Goal: Task Accomplishment & Management: Manage account settings

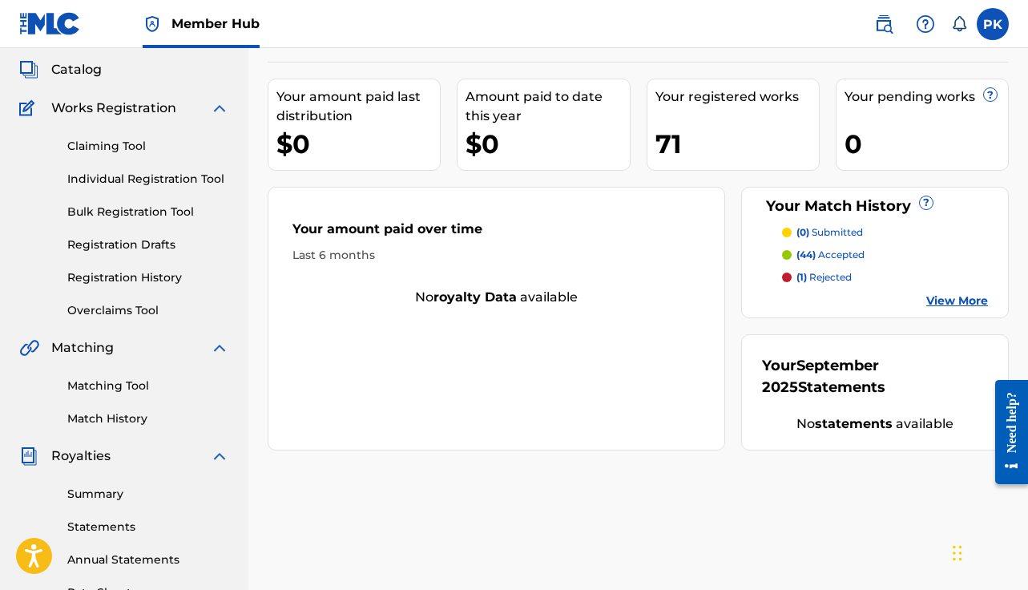
scroll to position [81, 0]
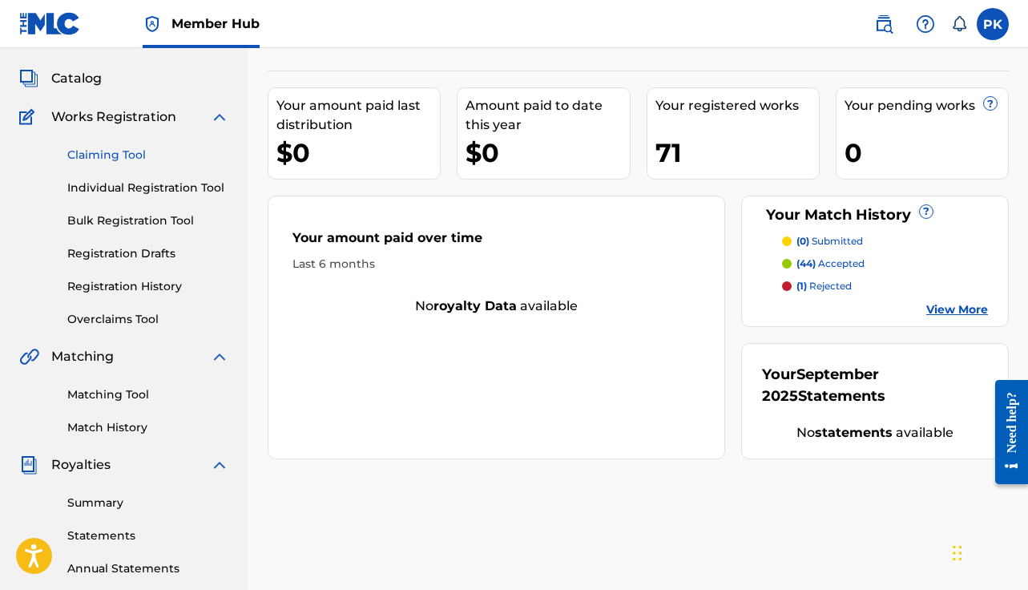
click at [103, 154] on link "Claiming Tool" at bounding box center [148, 155] width 162 height 17
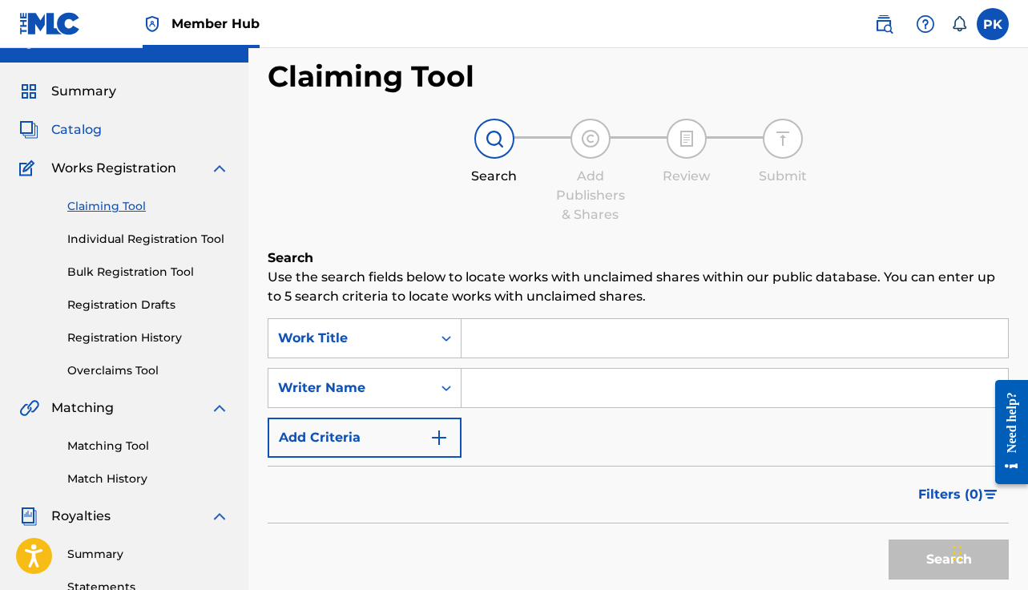
scroll to position [25, 0]
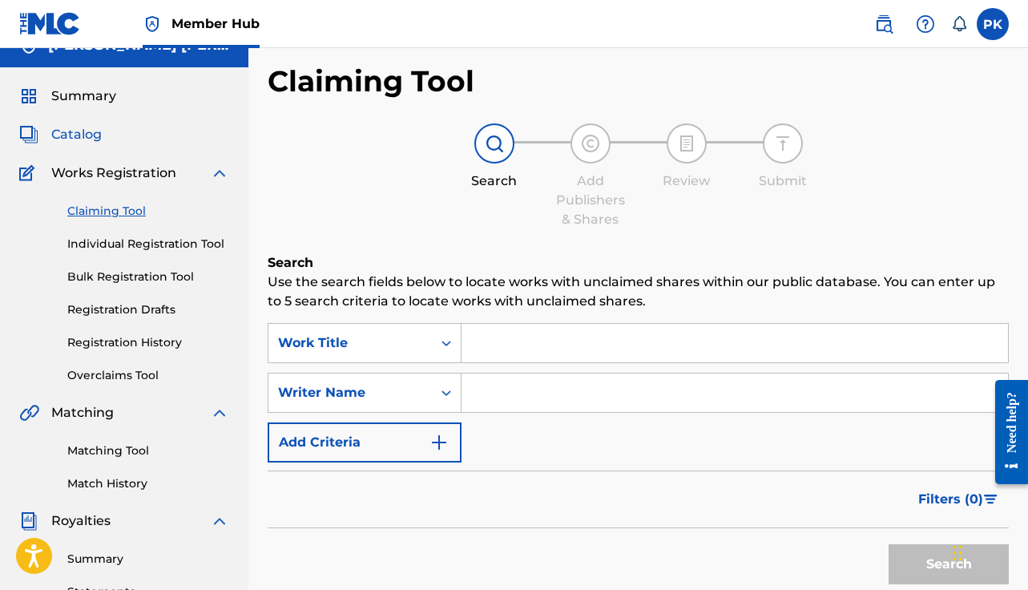
click at [82, 134] on span "Catalog" at bounding box center [76, 134] width 51 height 19
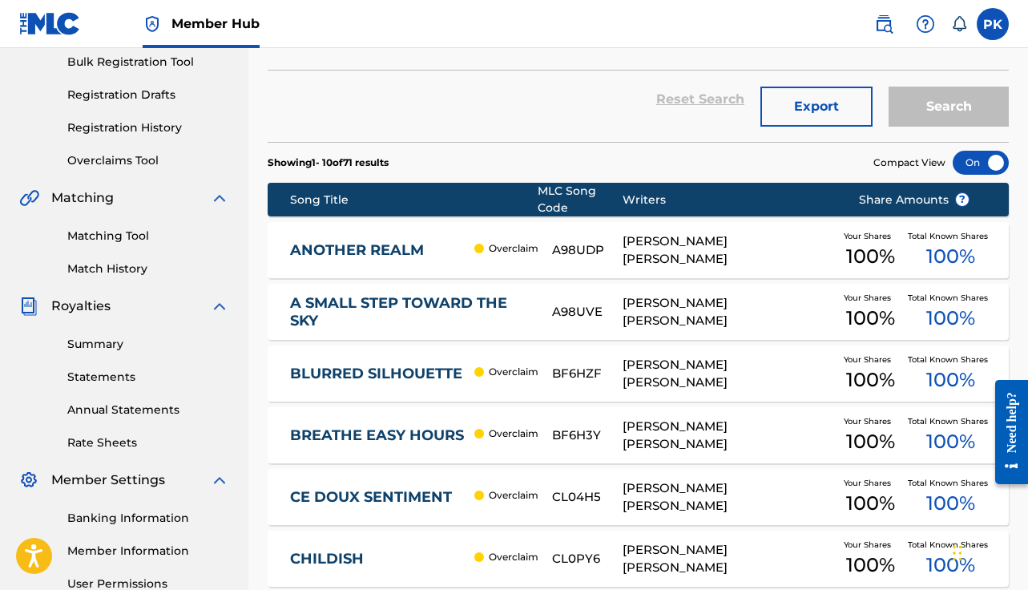
scroll to position [242, 0]
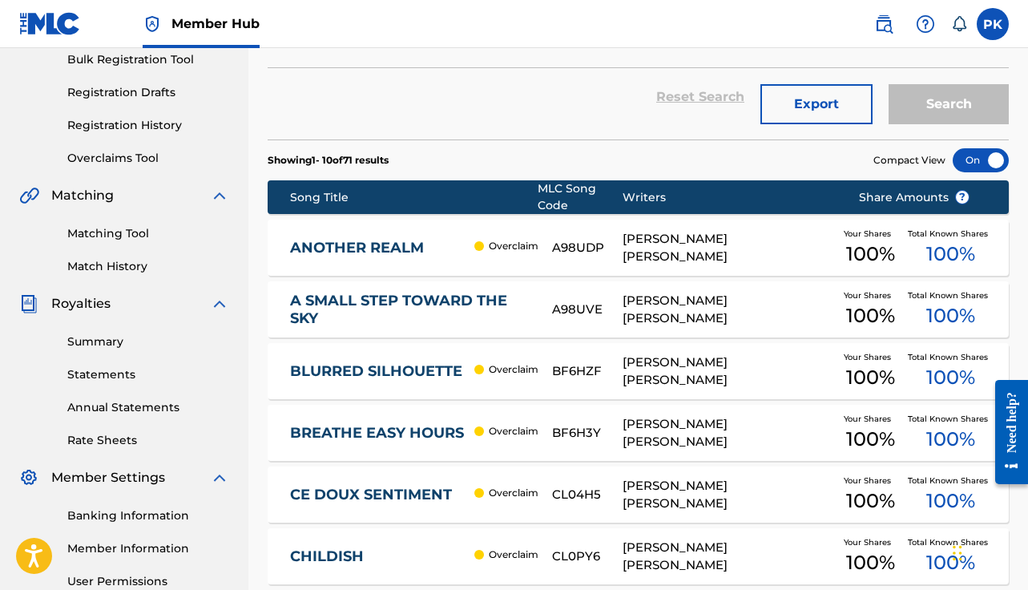
click at [649, 297] on div "A SMALL STEP TOWARD THE SKY A98UVE [PERSON_NAME] [PERSON_NAME] Your Shares 100 …" at bounding box center [638, 309] width 741 height 56
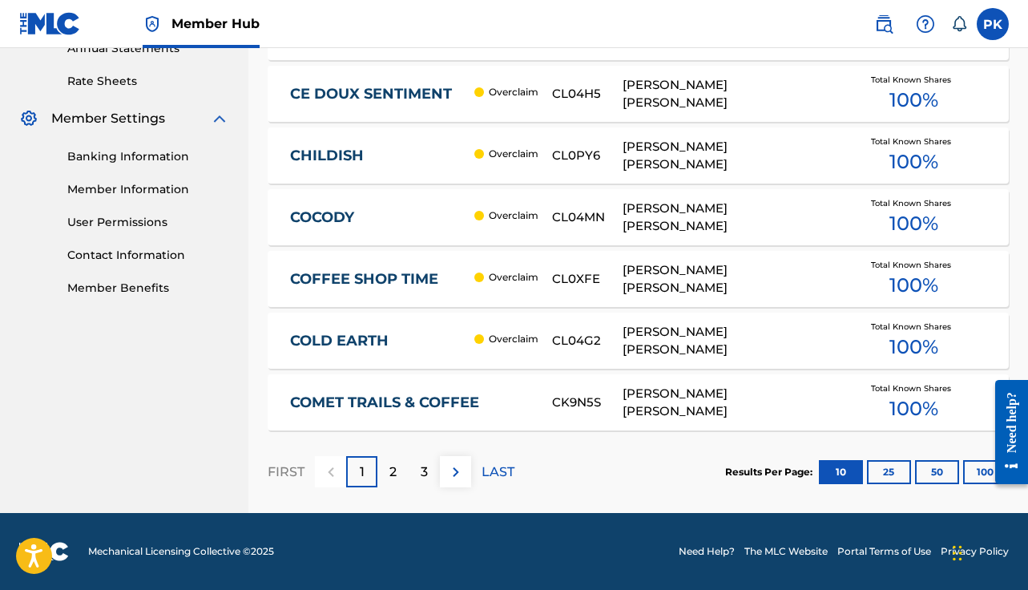
scroll to position [242, 0]
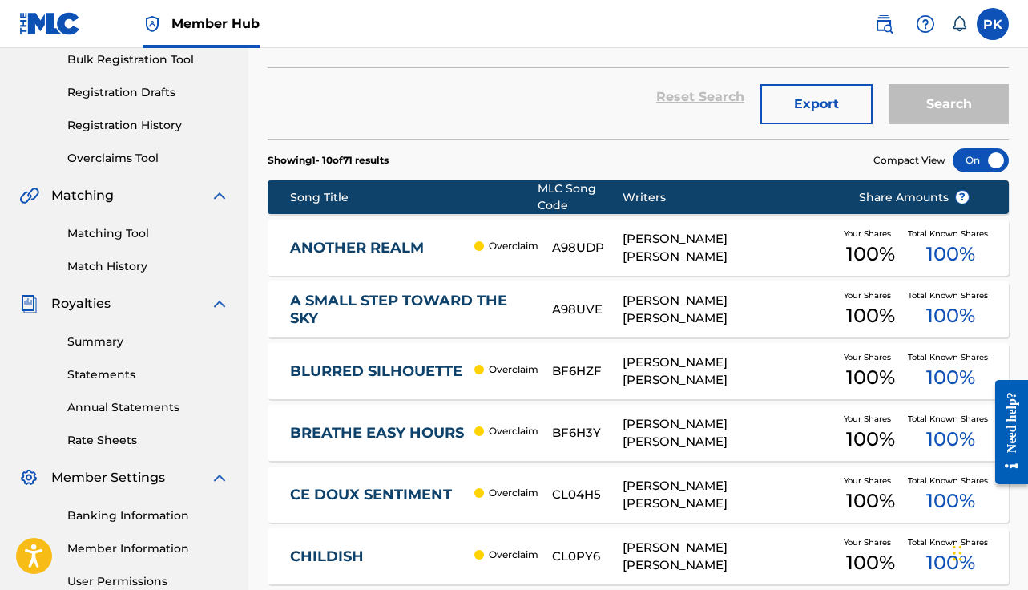
click at [680, 248] on div "[PERSON_NAME] [PERSON_NAME]" at bounding box center [729, 248] width 212 height 36
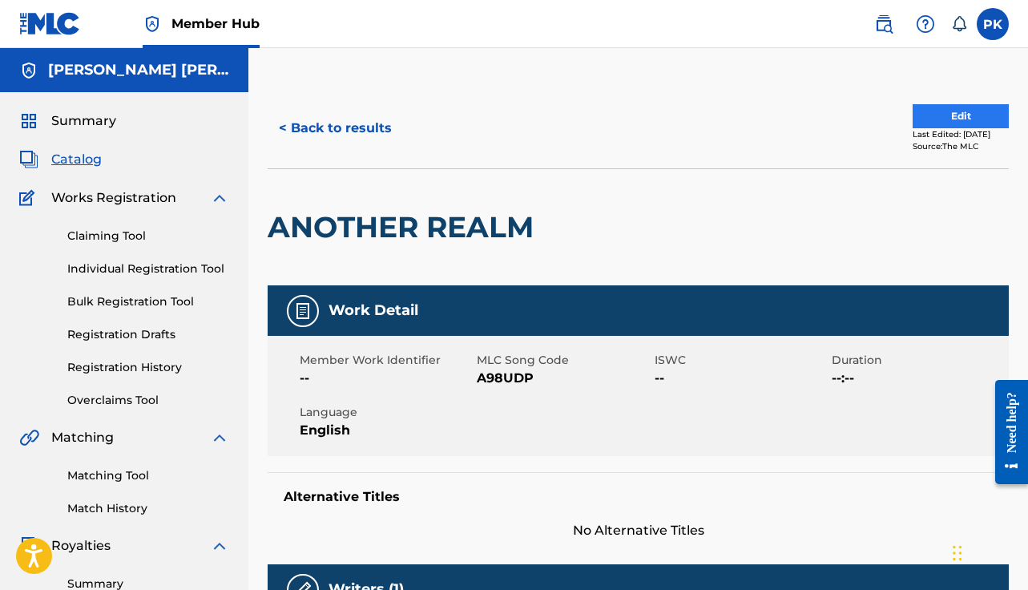
click at [958, 117] on button "Edit" at bounding box center [961, 116] width 96 height 24
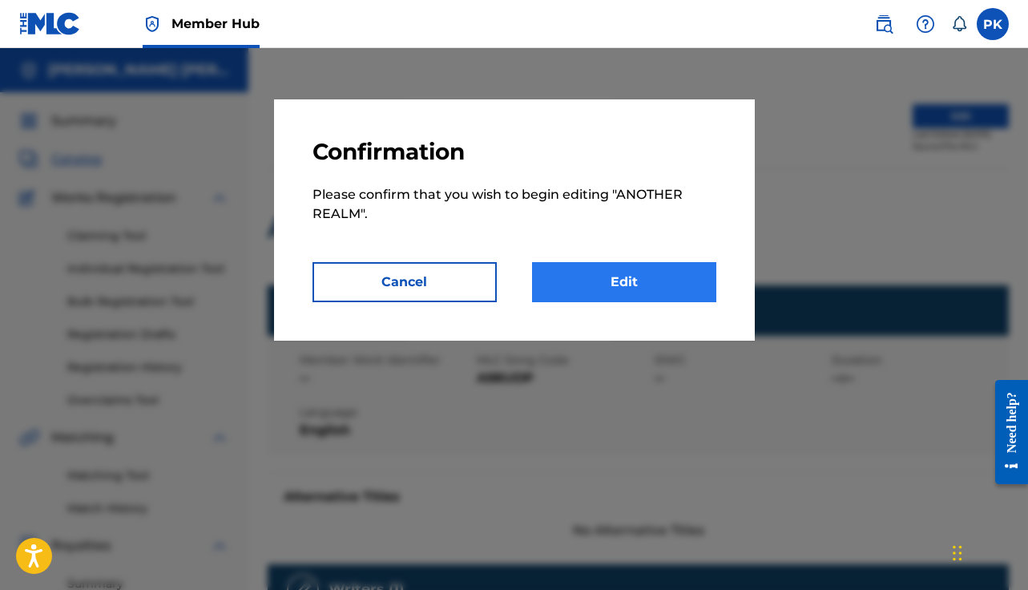
click at [564, 270] on link "Edit" at bounding box center [624, 282] width 184 height 40
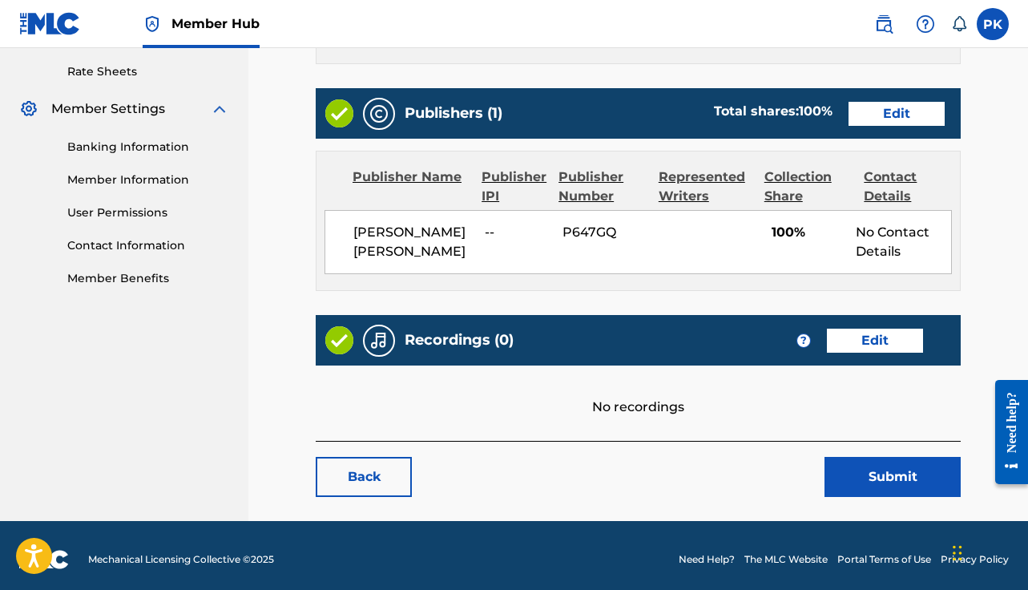
scroll to position [610, 0]
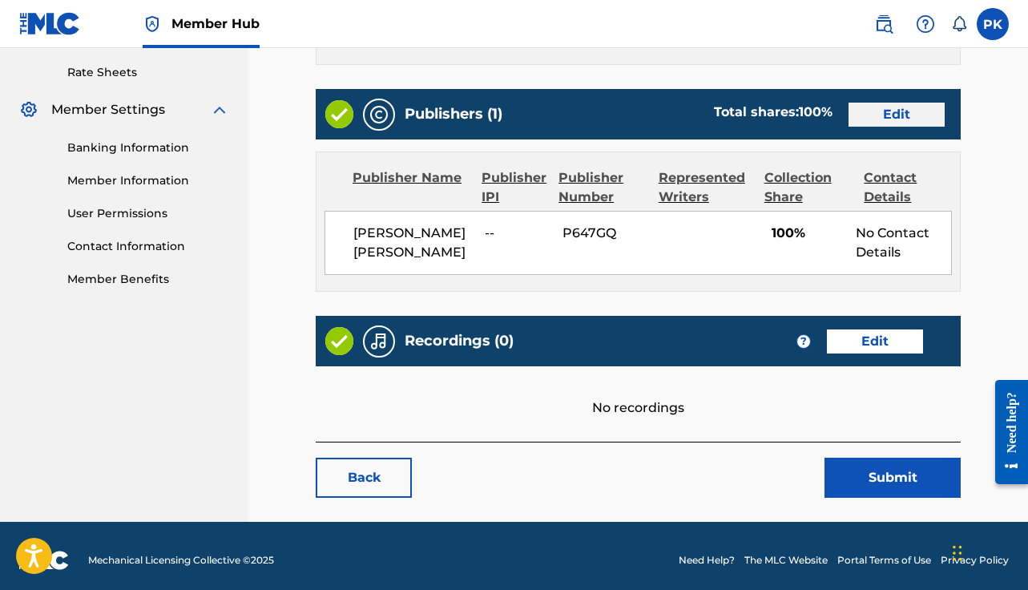
click at [879, 103] on link "Edit" at bounding box center [897, 115] width 96 height 24
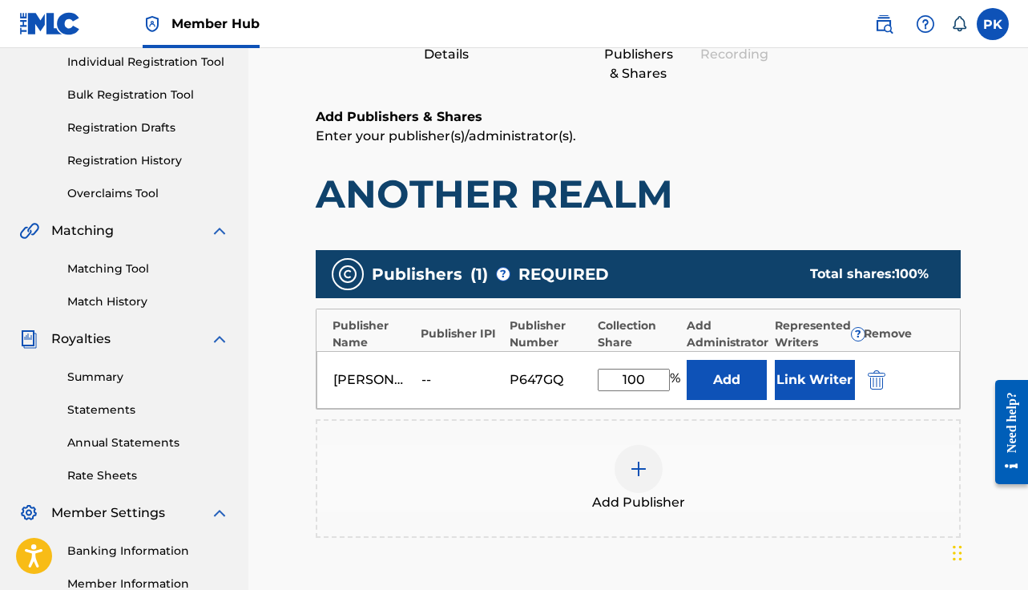
scroll to position [290, 0]
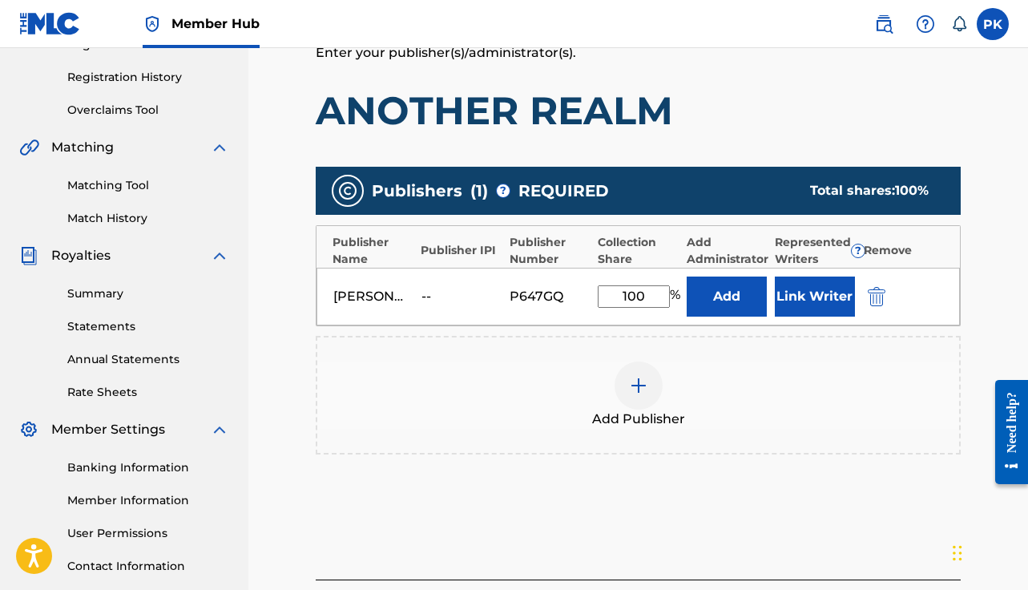
click at [640, 301] on input "100" at bounding box center [634, 296] width 72 height 22
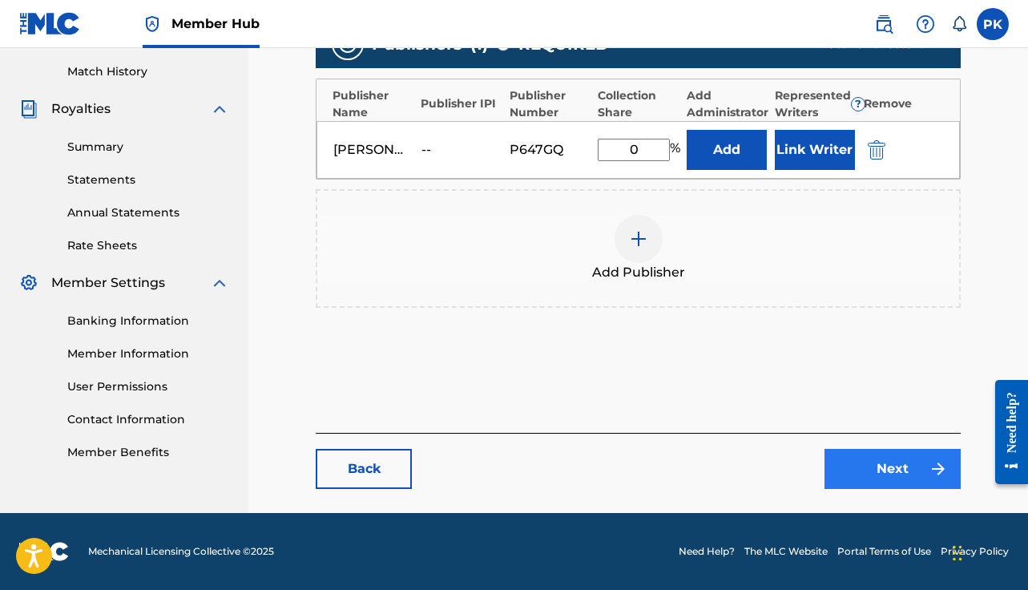
scroll to position [437, 0]
type input "0"
click at [863, 467] on link "Next" at bounding box center [893, 469] width 136 height 40
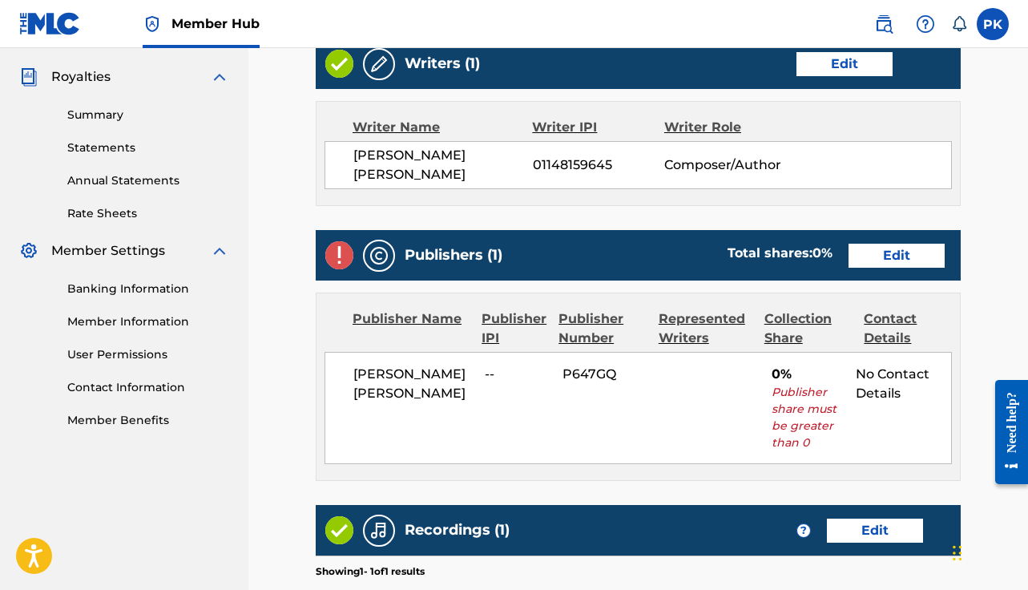
scroll to position [458, 0]
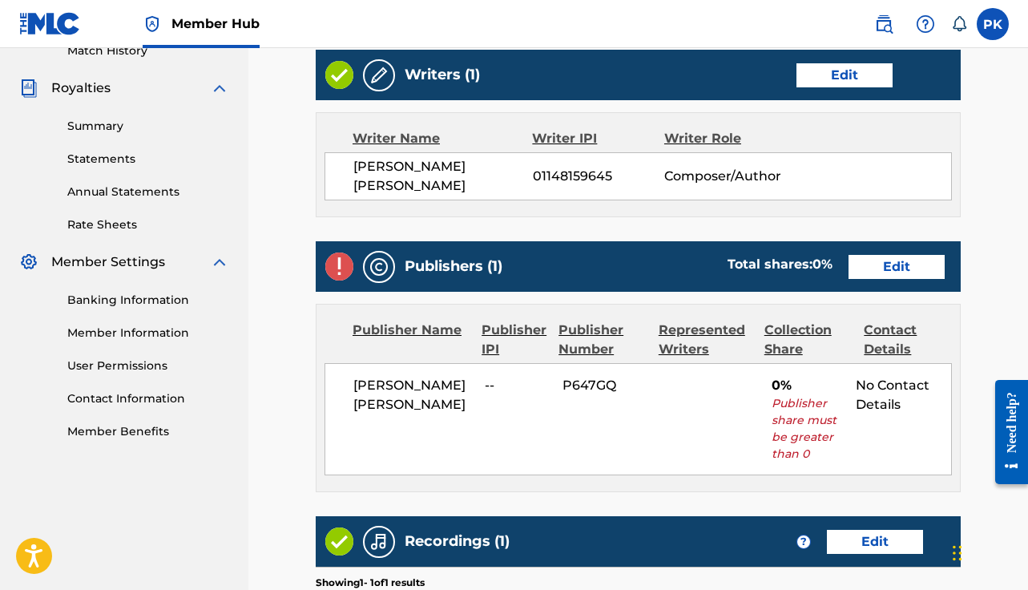
scroll to position [404, 0]
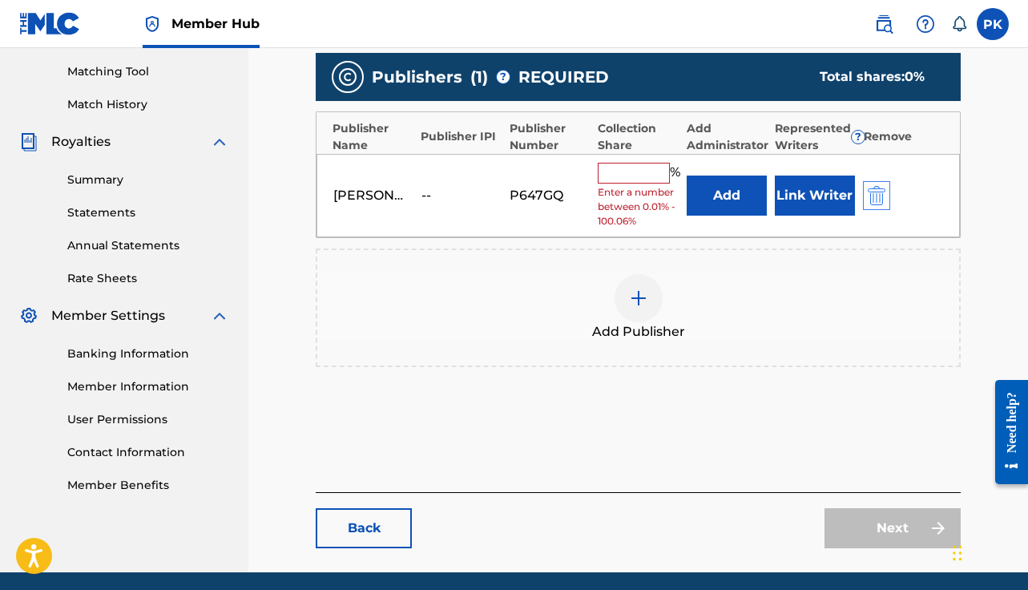
click at [877, 196] on img "submit" at bounding box center [877, 195] width 18 height 19
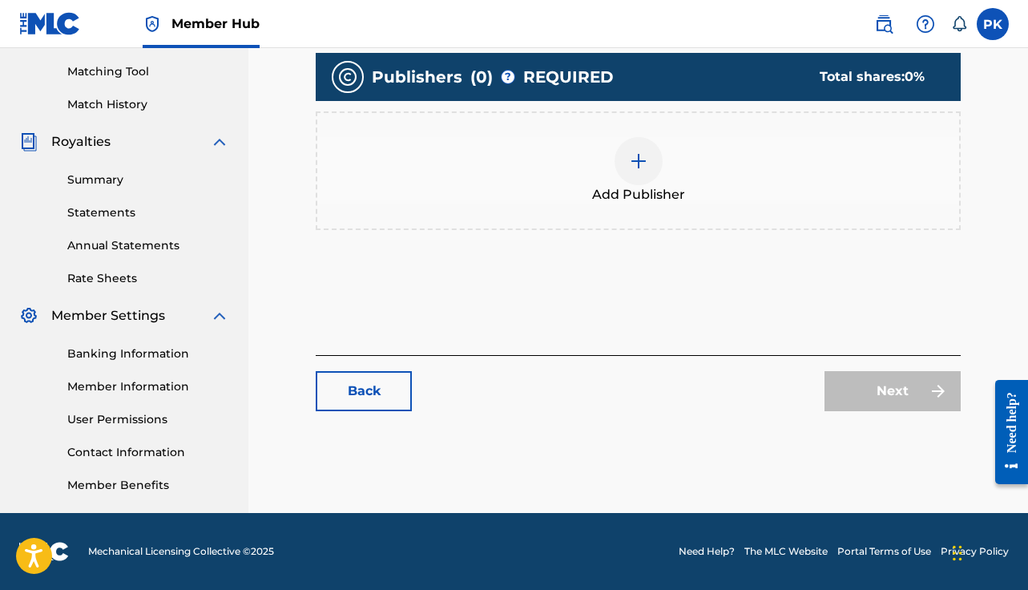
click at [854, 356] on div "Back Next" at bounding box center [638, 383] width 645 height 56
click at [339, 394] on link "Back" at bounding box center [364, 391] width 96 height 40
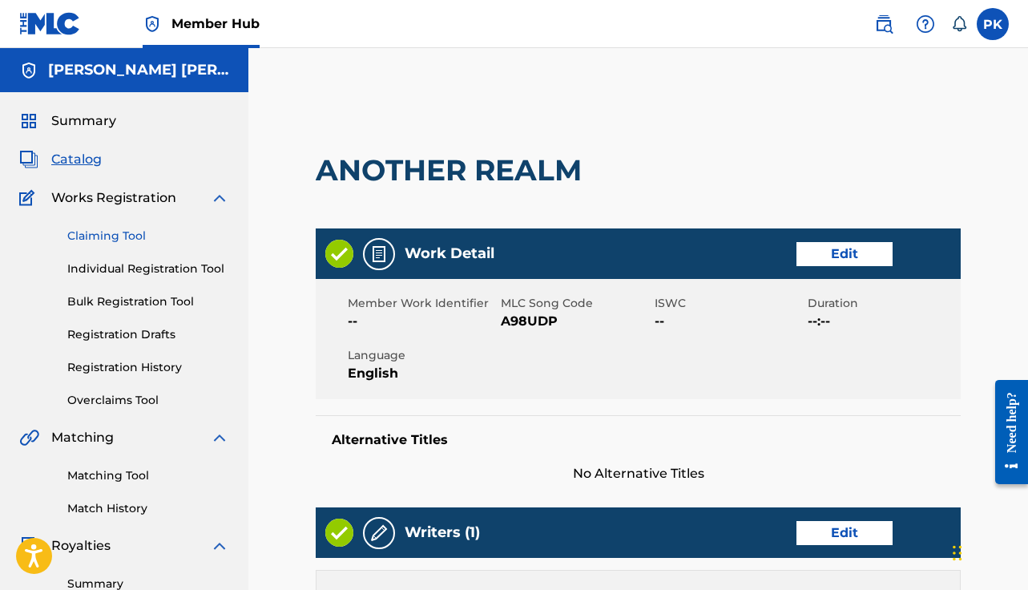
scroll to position [-1, 0]
click at [119, 230] on link "Claiming Tool" at bounding box center [148, 236] width 162 height 17
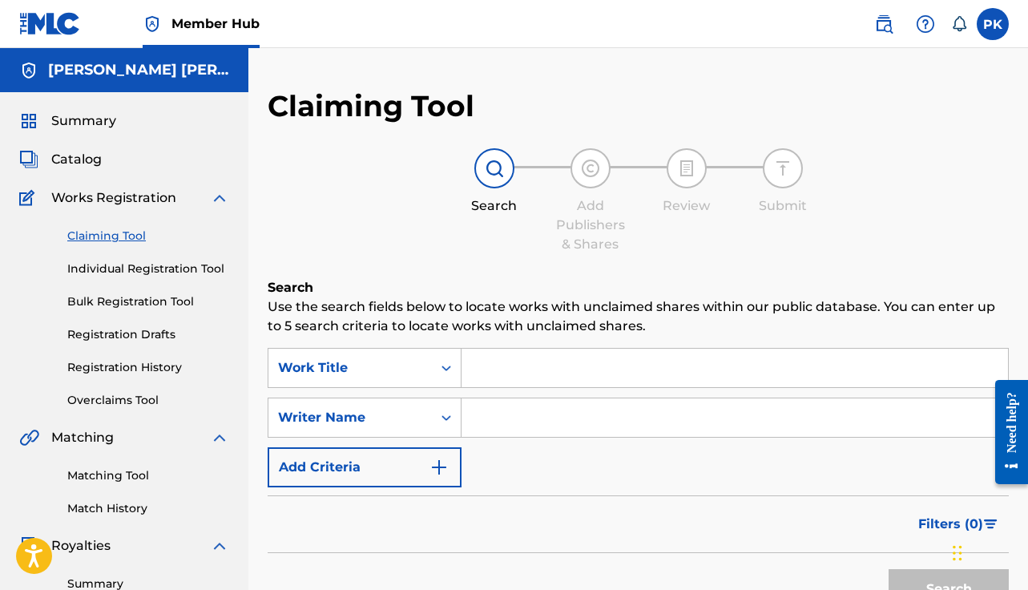
click at [74, 171] on div "Summary Catalog Works Registration Claiming Tool Individual Registration Tool B…" at bounding box center [124, 504] width 248 height 825
click at [74, 164] on span "Catalog" at bounding box center [76, 159] width 51 height 19
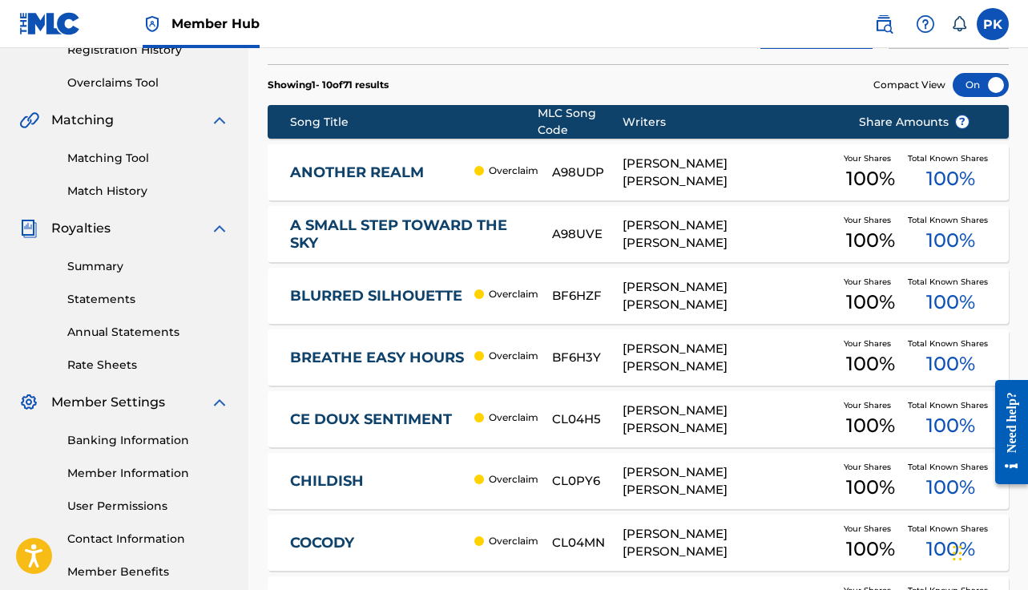
scroll to position [364, 0]
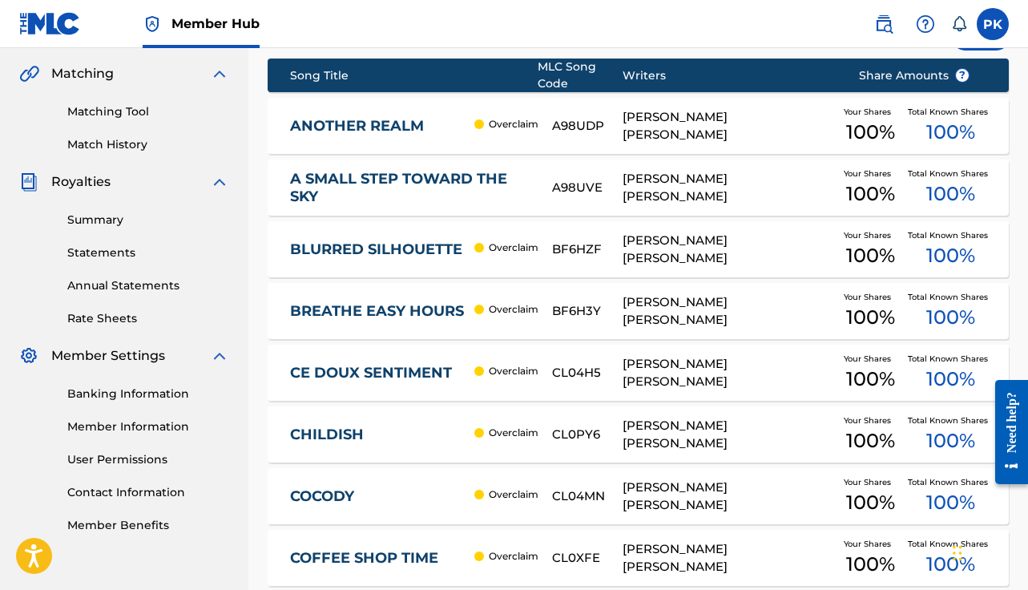
click at [527, 247] on p "Overclaim" at bounding box center [514, 247] width 50 height 14
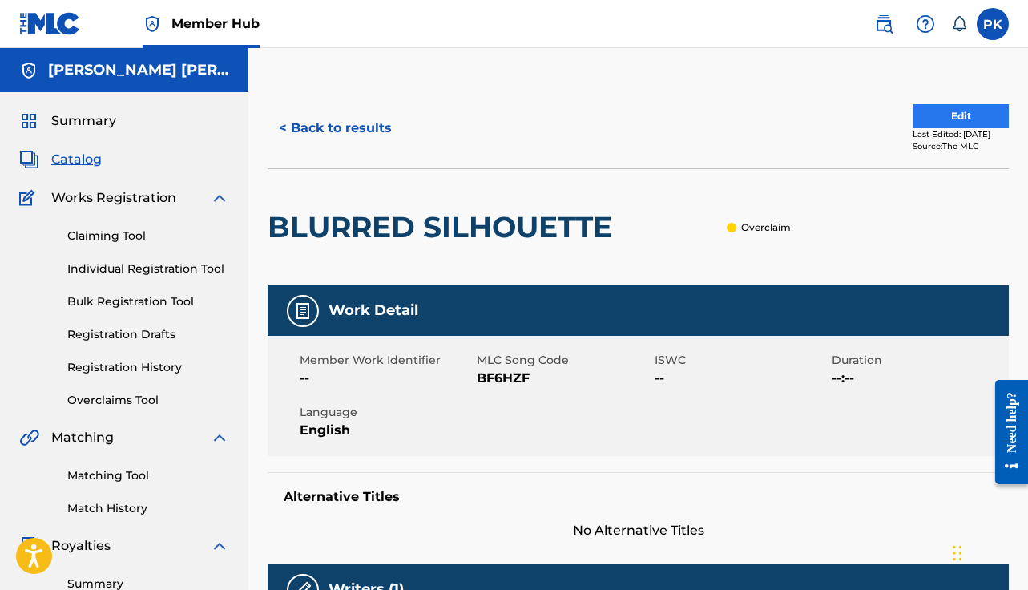
scroll to position [-1, 0]
click at [916, 114] on button "Edit" at bounding box center [961, 116] width 96 height 24
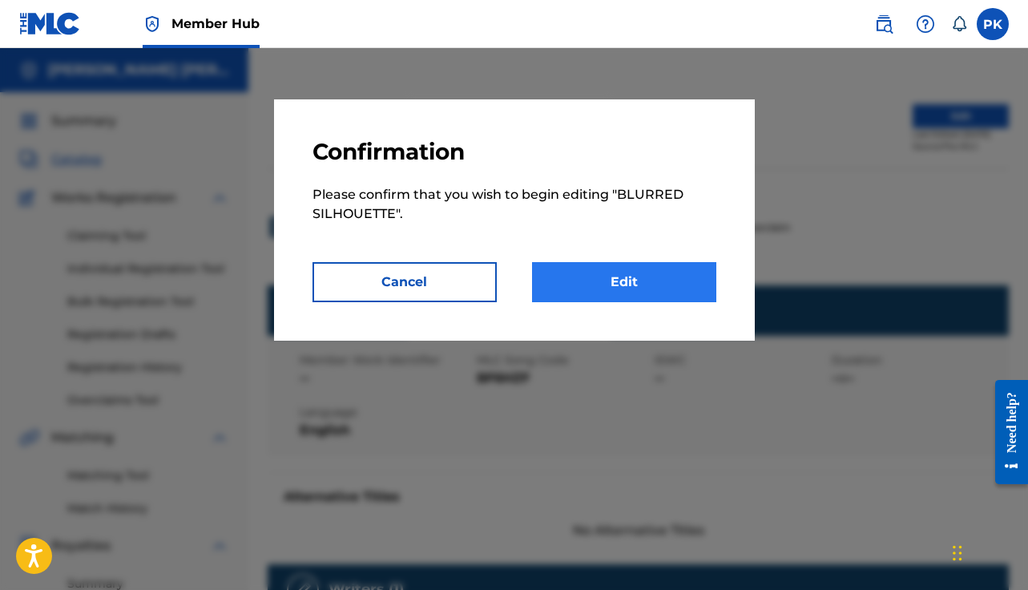
click at [600, 266] on link "Edit" at bounding box center [624, 282] width 184 height 40
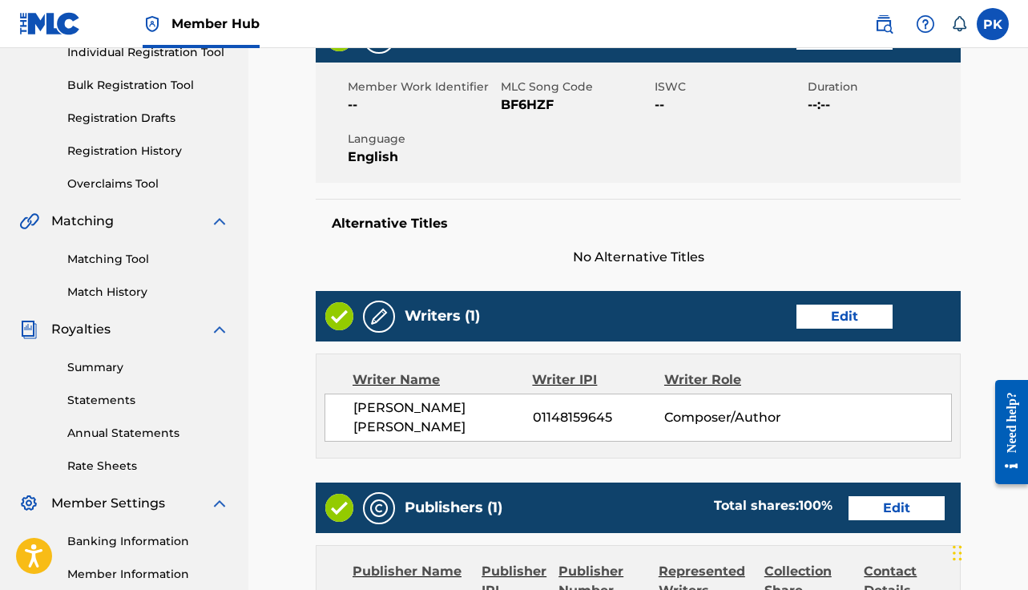
scroll to position [584, 0]
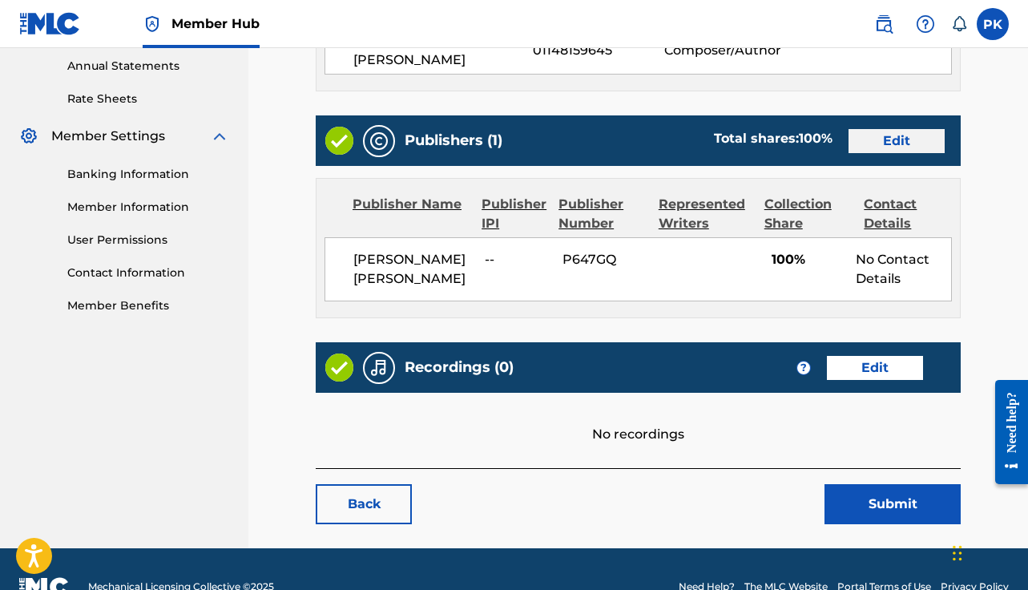
click at [892, 138] on link "Edit" at bounding box center [897, 141] width 96 height 24
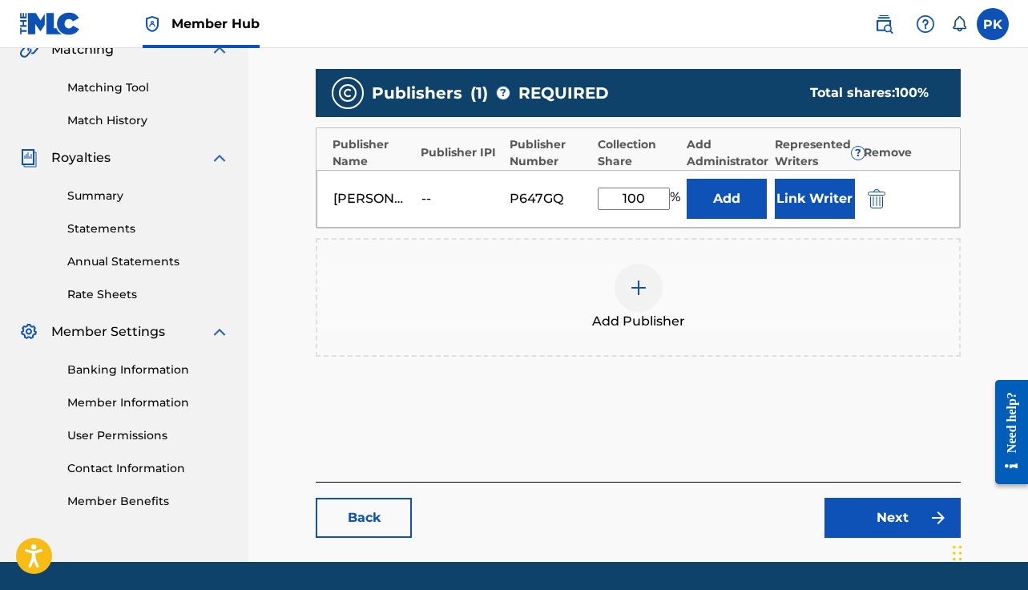
scroll to position [387, 0]
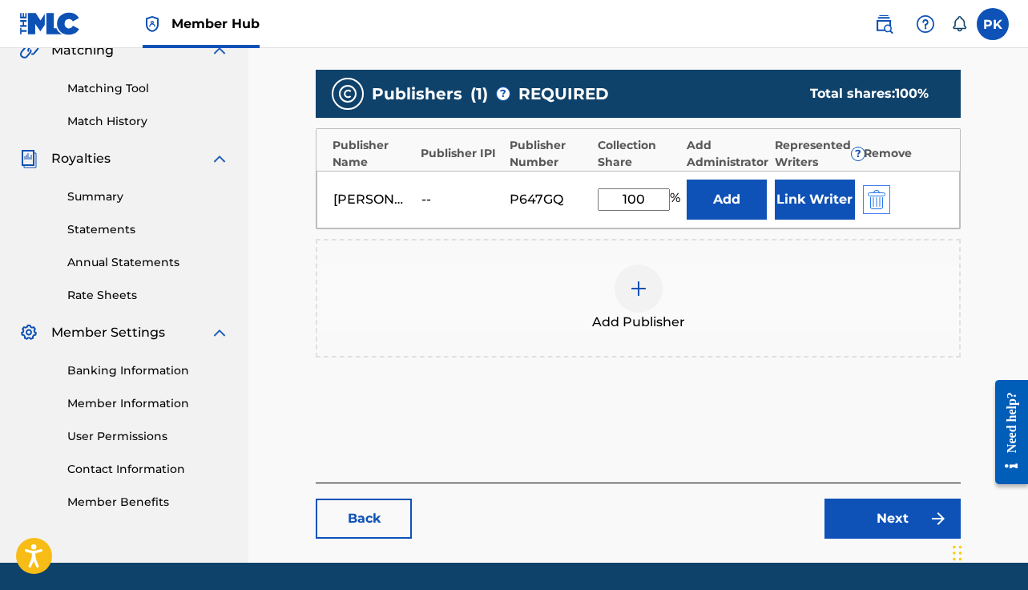
click at [877, 197] on img "submit" at bounding box center [877, 199] width 18 height 19
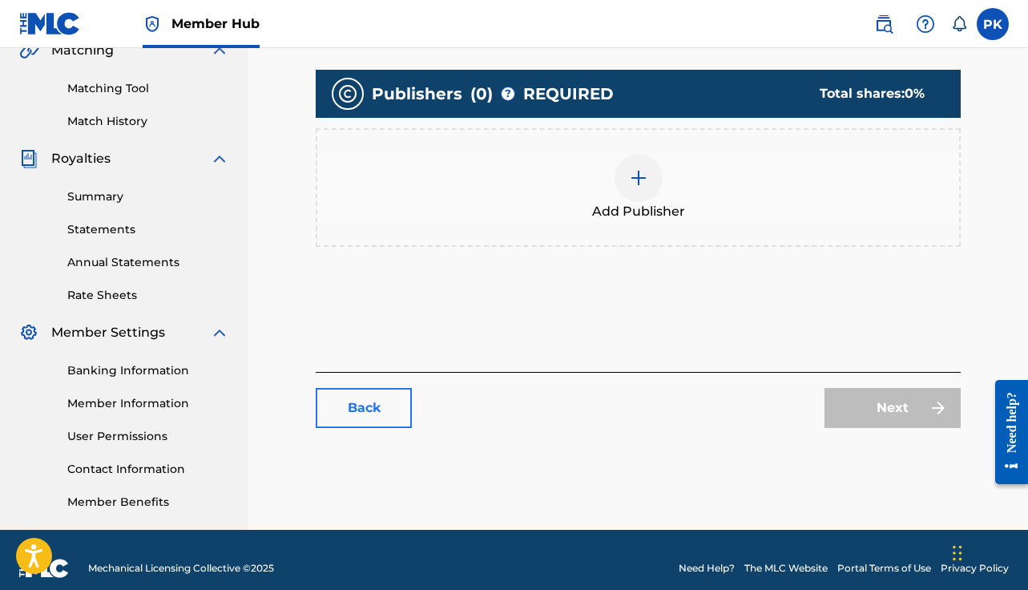
click at [386, 415] on link "Back" at bounding box center [364, 408] width 96 height 40
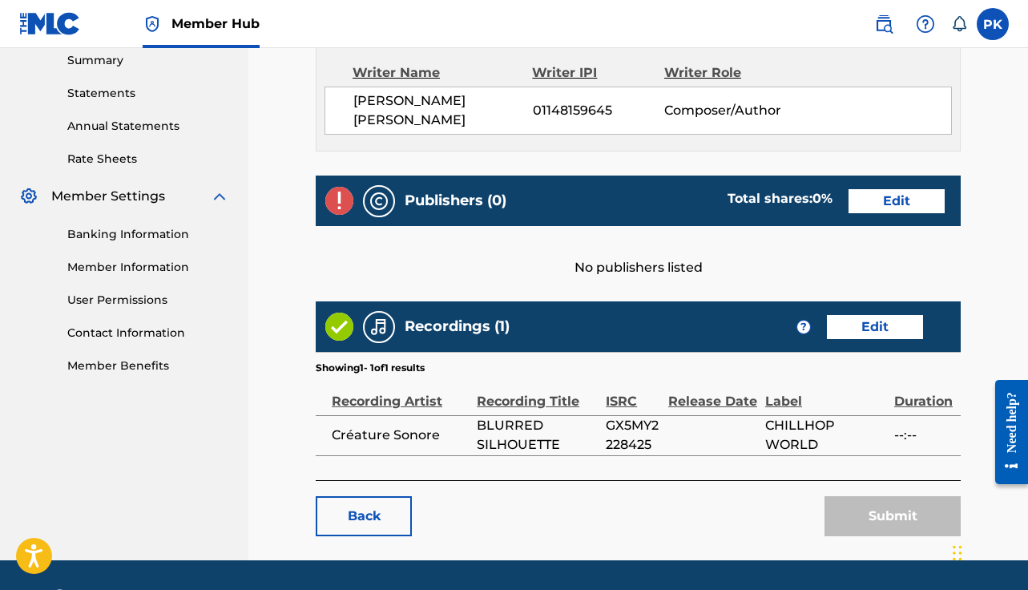
scroll to position [509, 0]
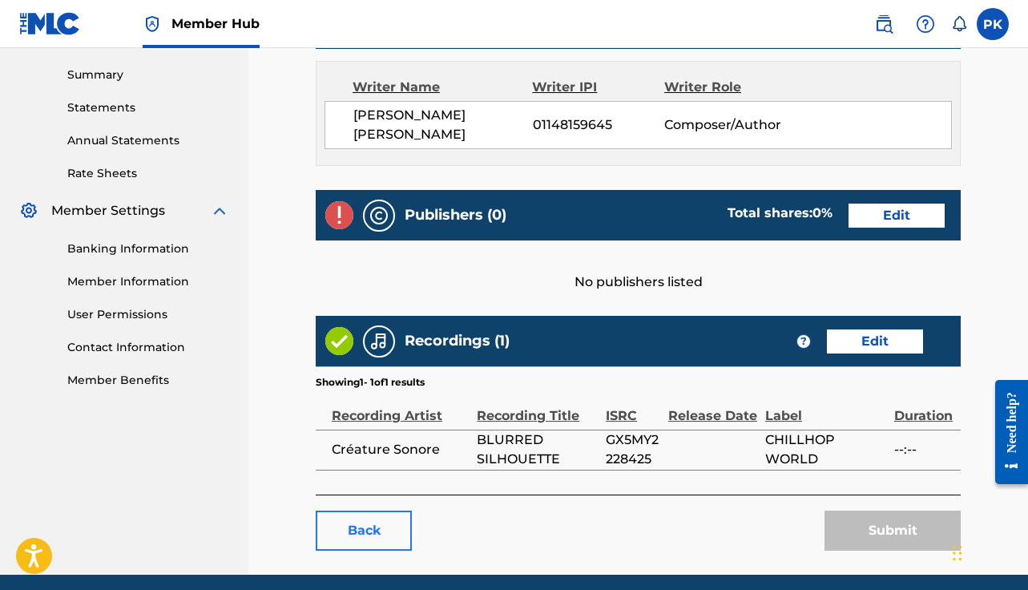
click at [362, 519] on link "Back" at bounding box center [364, 531] width 96 height 40
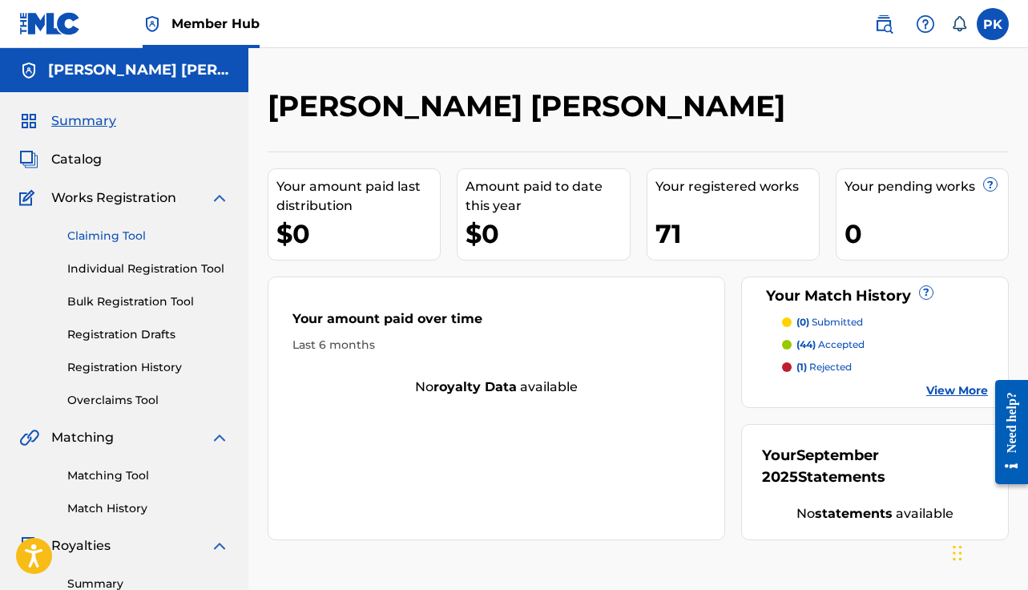
click at [111, 242] on link "Claiming Tool" at bounding box center [148, 236] width 162 height 17
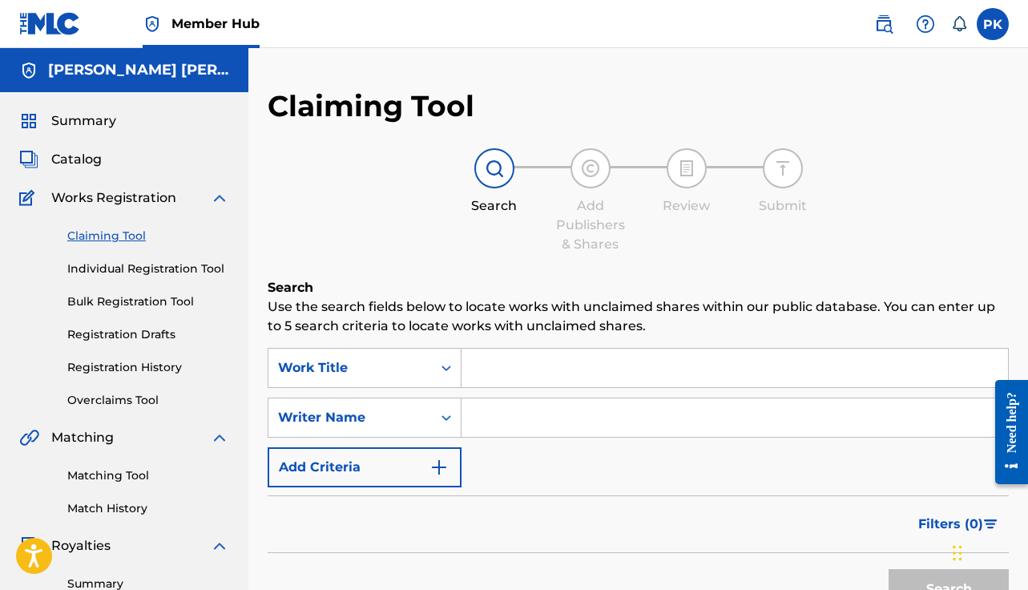
click at [76, 148] on div "Summary Catalog Works Registration Claiming Tool Individual Registration Tool B…" at bounding box center [124, 504] width 248 height 825
click at [74, 163] on span "Catalog" at bounding box center [76, 159] width 51 height 19
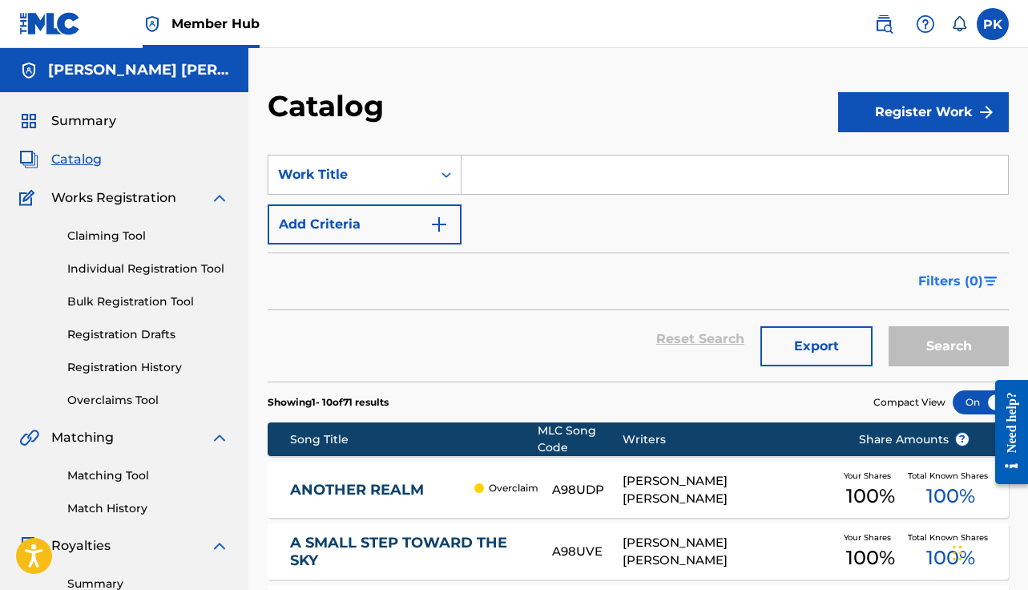
click at [945, 277] on span "Filters ( 0 )" at bounding box center [951, 281] width 65 height 19
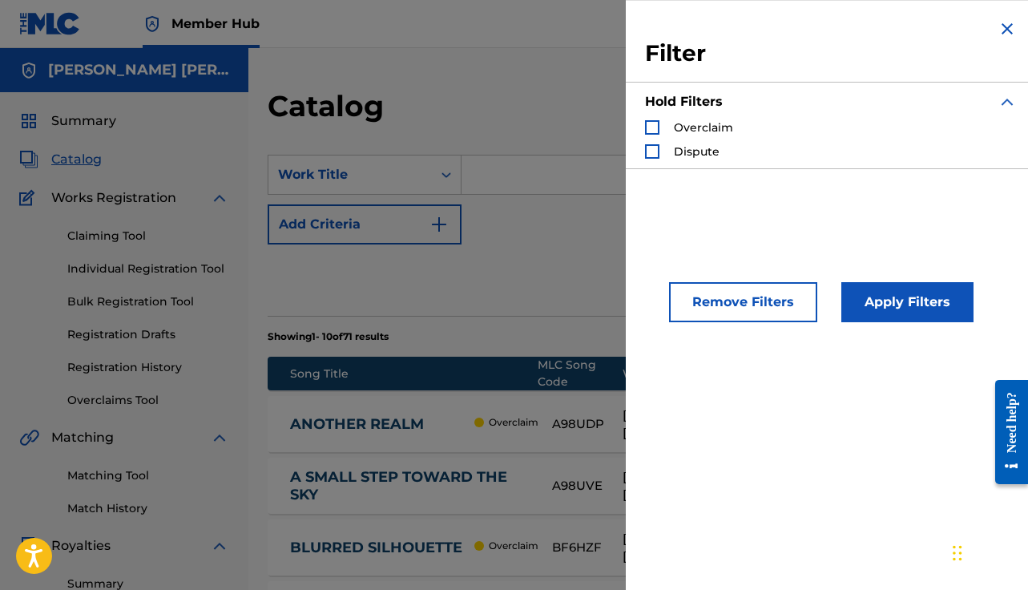
click at [685, 128] on span "Overclaim" at bounding box center [703, 127] width 59 height 14
click at [656, 131] on div "Search Form" at bounding box center [652, 127] width 14 height 14
click at [879, 301] on button "Apply Filters" at bounding box center [908, 302] width 132 height 40
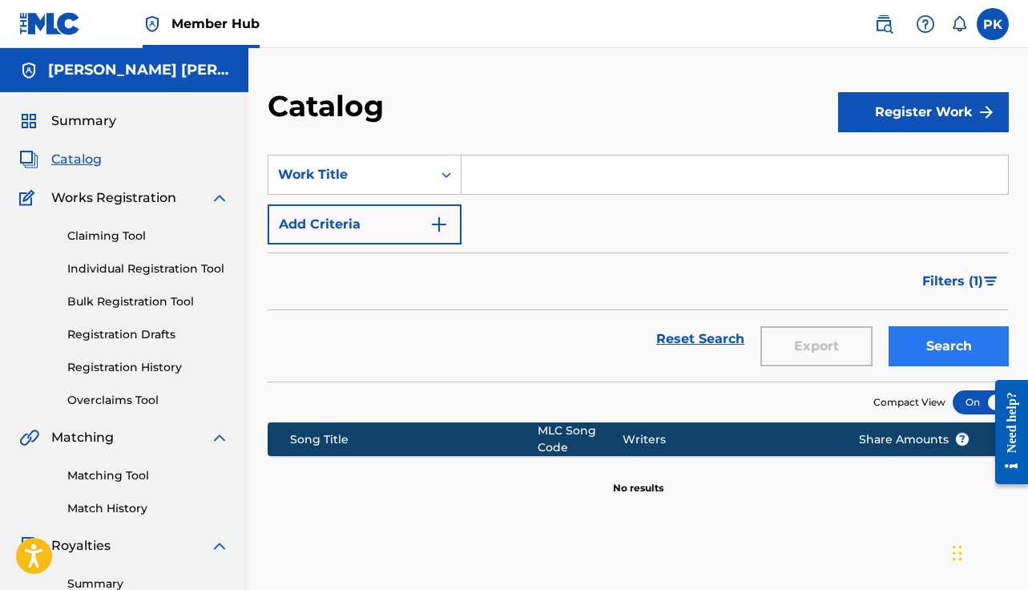
click at [925, 341] on button "Search" at bounding box center [949, 346] width 120 height 40
click at [927, 337] on button "Search" at bounding box center [949, 346] width 120 height 40
click at [957, 277] on span "Filters ( 1 )" at bounding box center [953, 281] width 61 height 19
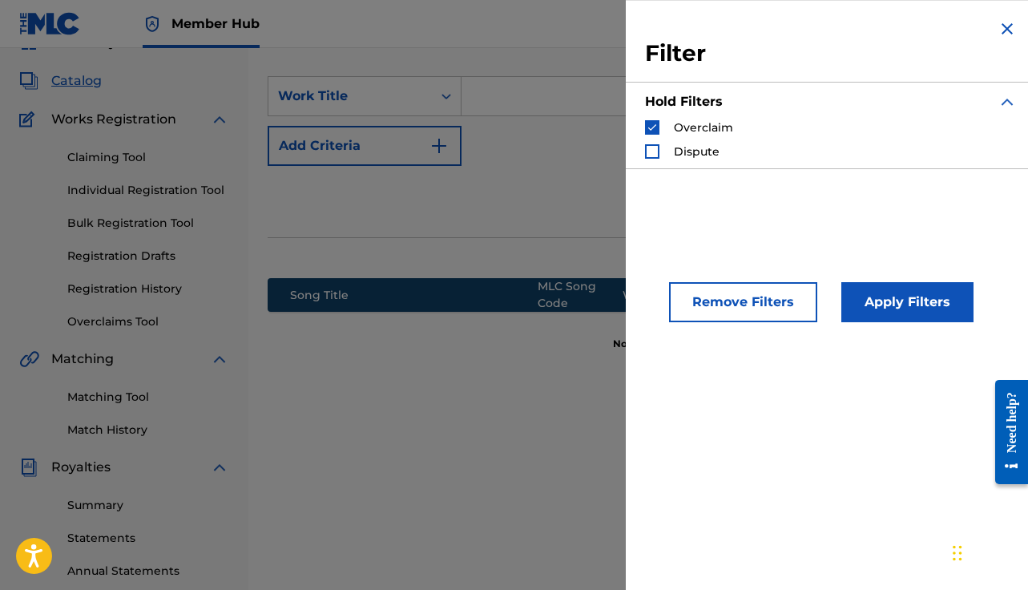
scroll to position [111, 0]
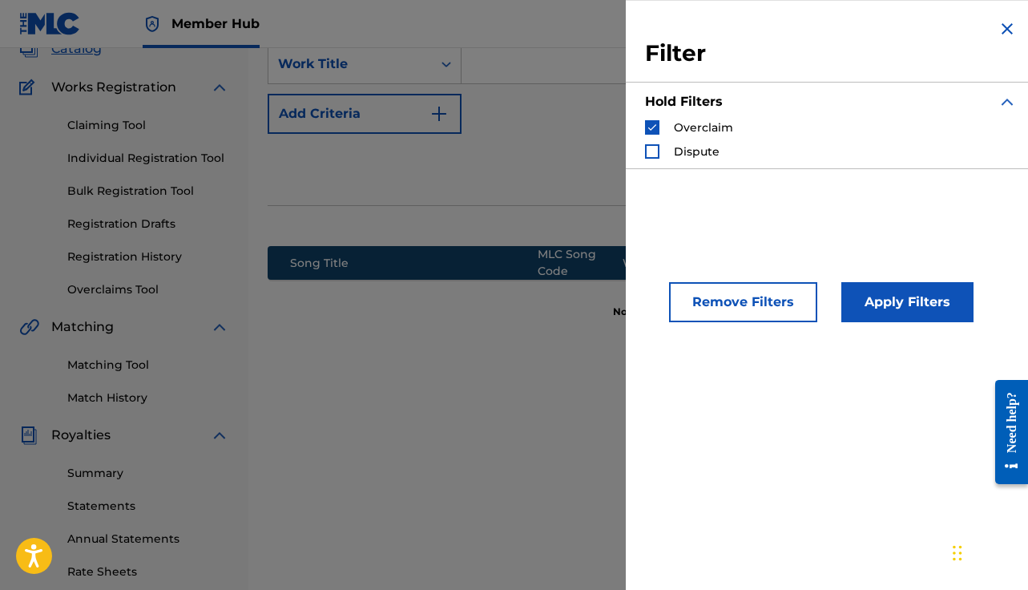
click at [770, 281] on div "Remove Filters" at bounding box center [719, 298] width 148 height 48
click at [770, 291] on button "Remove Filters" at bounding box center [743, 302] width 148 height 40
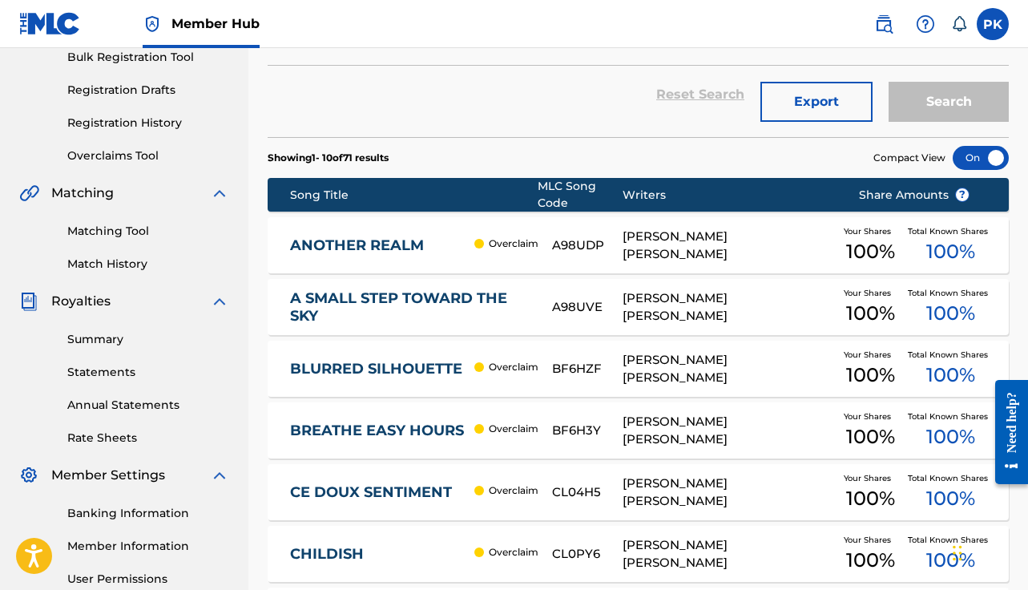
scroll to position [275, 0]
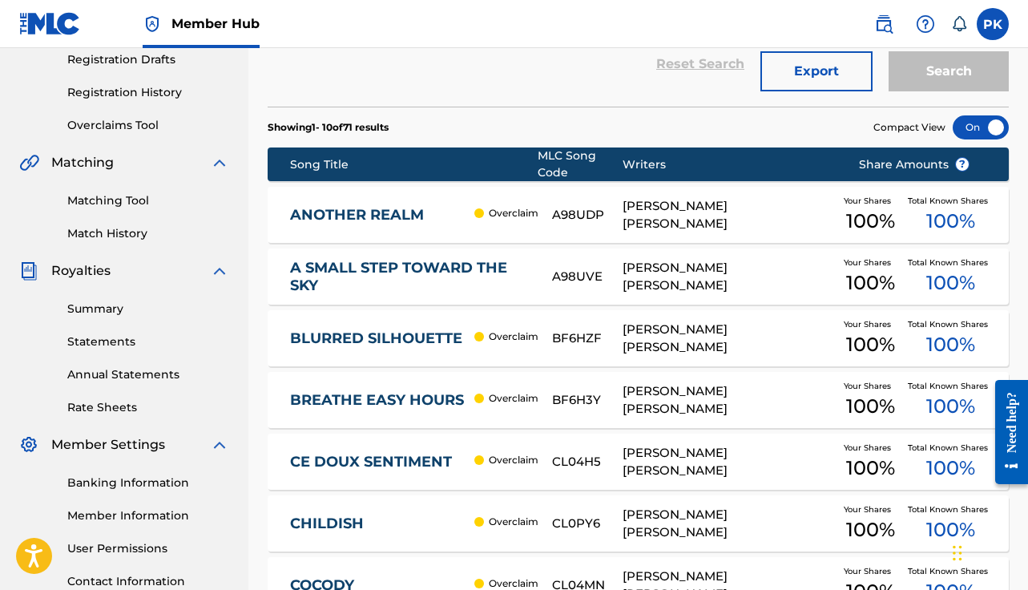
click at [660, 212] on div "[PERSON_NAME] [PERSON_NAME]" at bounding box center [729, 215] width 212 height 36
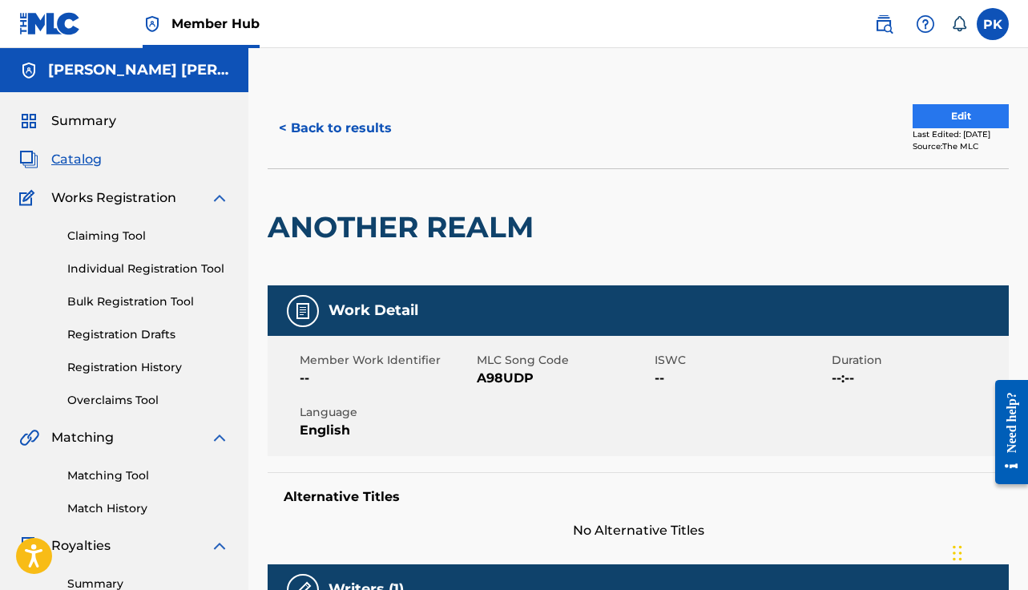
click at [940, 123] on button "Edit" at bounding box center [961, 116] width 96 height 24
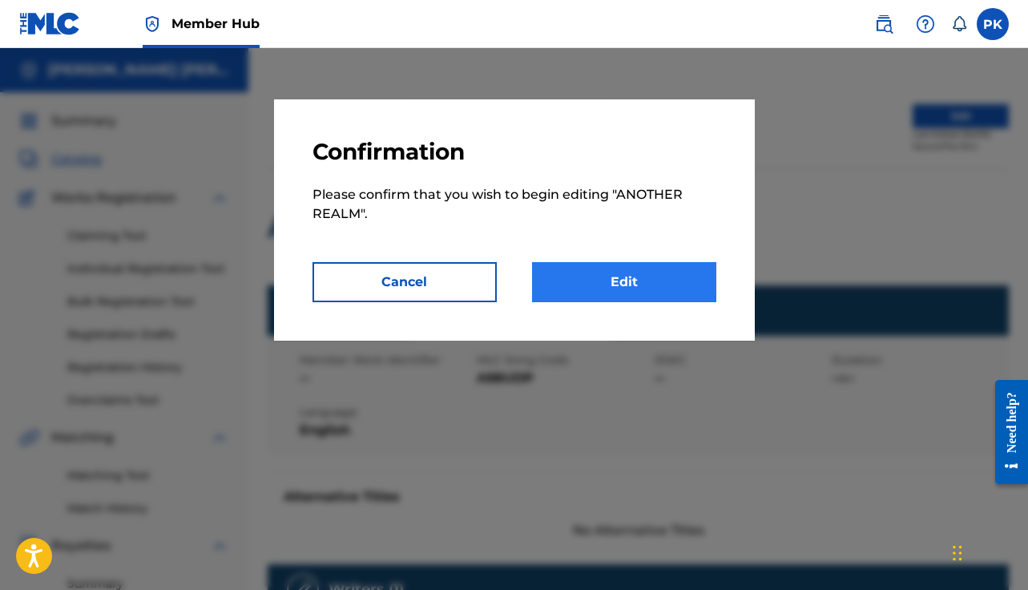
click at [637, 269] on link "Edit" at bounding box center [624, 282] width 184 height 40
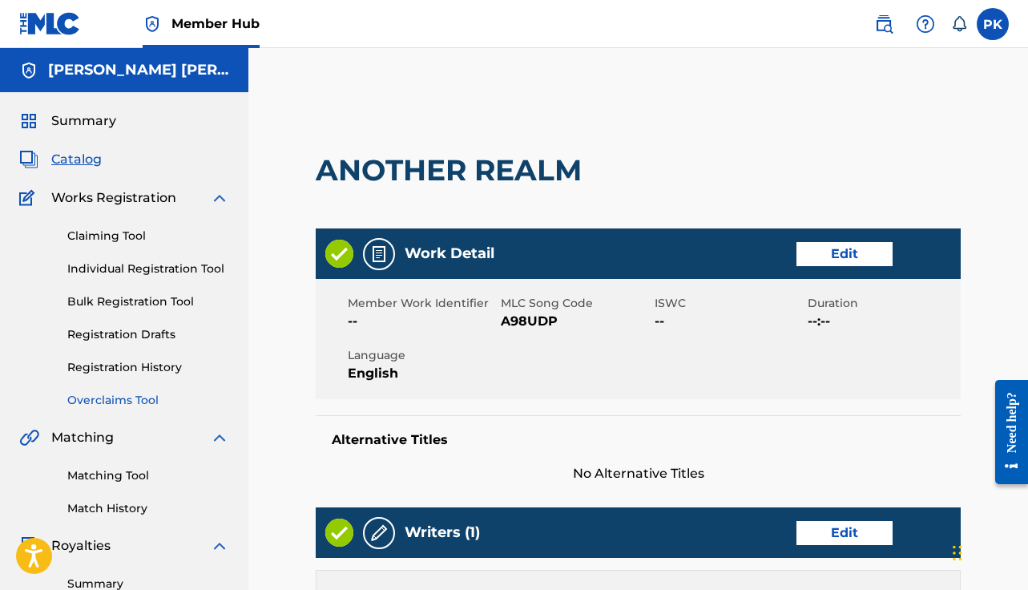
click at [141, 395] on link "Overclaims Tool" at bounding box center [148, 400] width 162 height 17
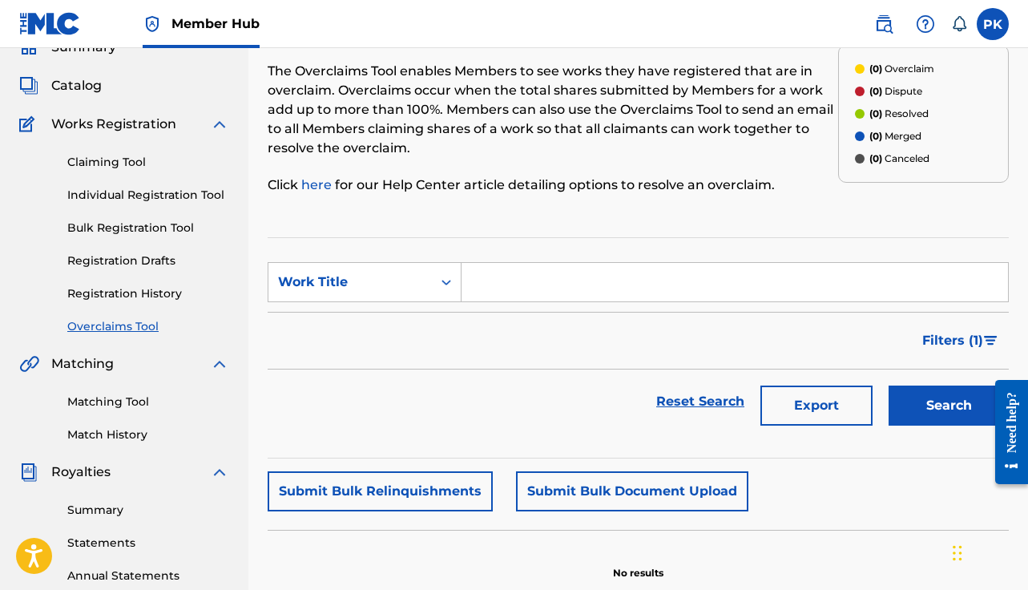
scroll to position [91, 0]
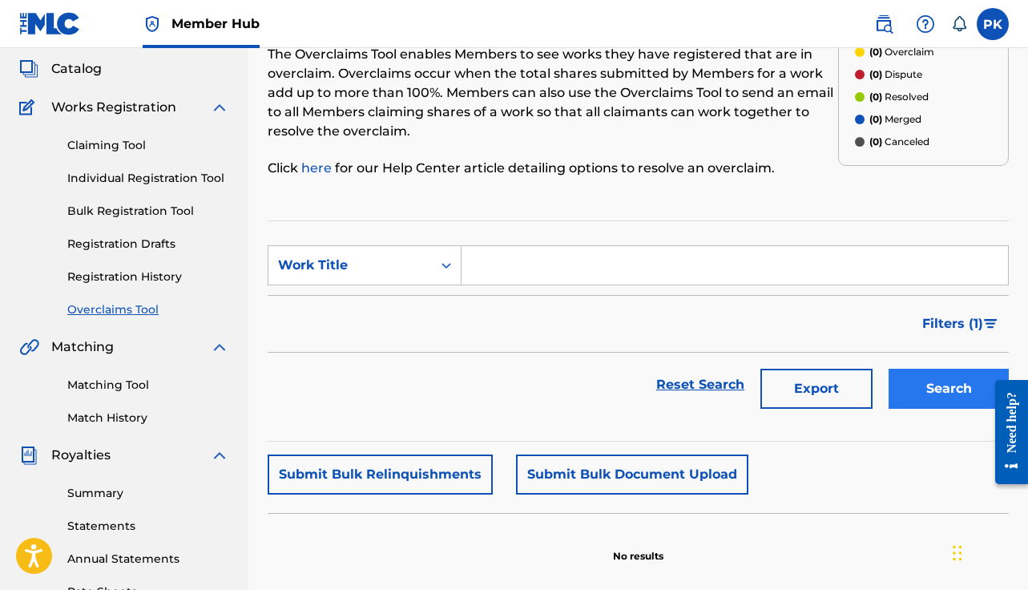
click at [930, 378] on button "Search" at bounding box center [949, 389] width 120 height 40
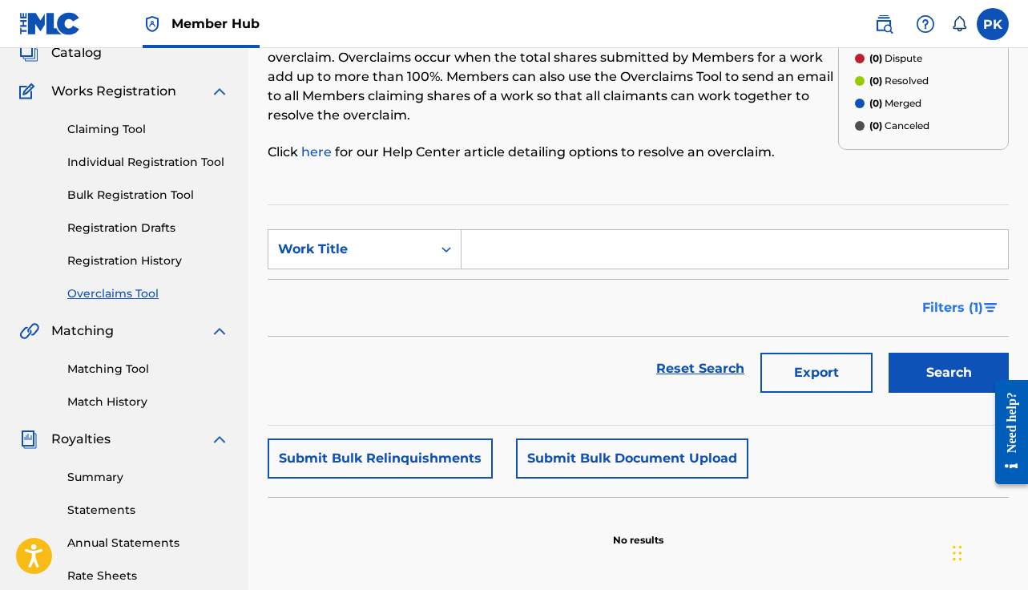
click at [964, 297] on button "Filters ( 1 )" at bounding box center [961, 308] width 96 height 40
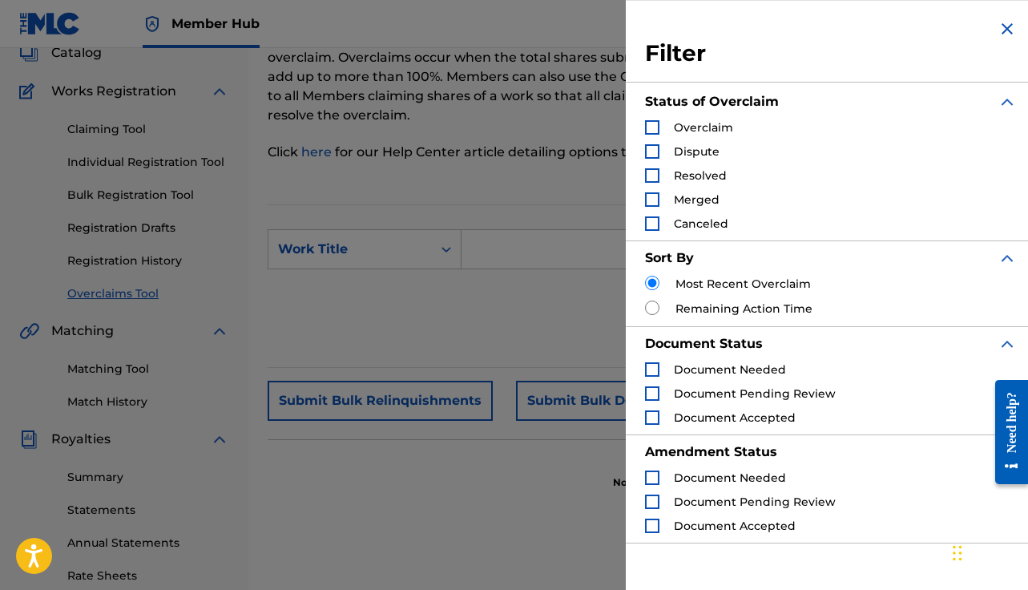
click at [720, 309] on label "Remaining Action Time" at bounding box center [744, 309] width 137 height 17
click at [660, 303] on div "Remaining Action Time" at bounding box center [831, 309] width 372 height 17
click at [651, 305] on input "Search Form" at bounding box center [652, 308] width 14 height 14
radio input "true"
click at [998, 26] on img "Search Form" at bounding box center [1007, 28] width 19 height 19
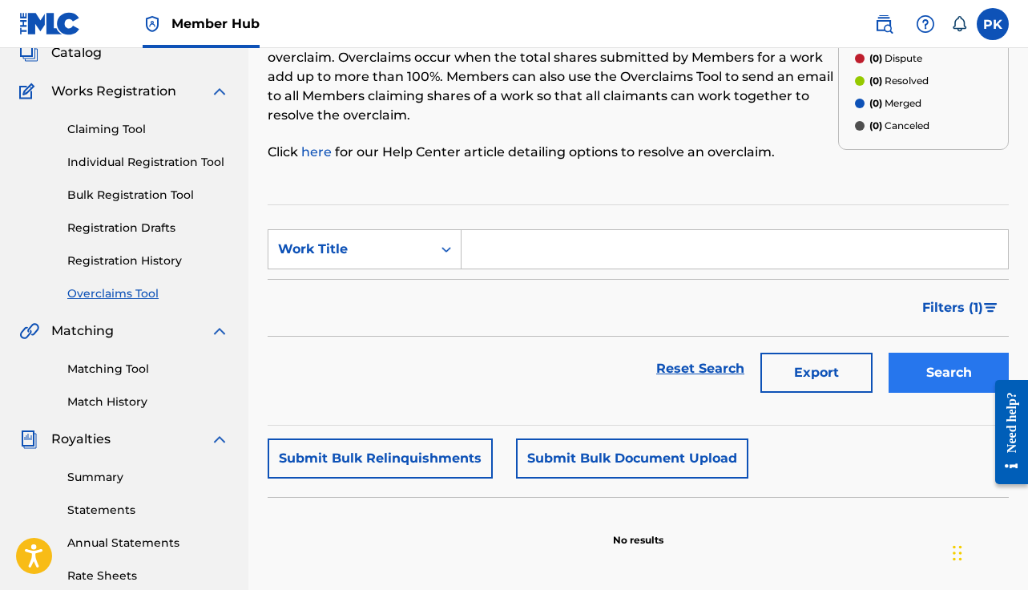
click at [908, 369] on button "Search" at bounding box center [949, 373] width 120 height 40
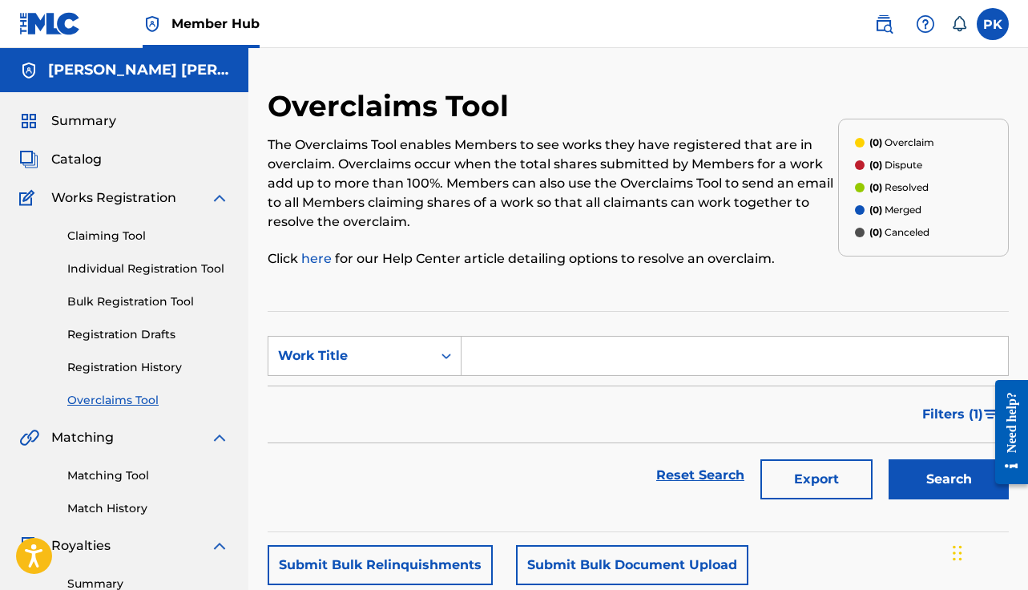
scroll to position [0, 0]
click at [126, 403] on link "Overclaims Tool" at bounding box center [148, 400] width 162 height 17
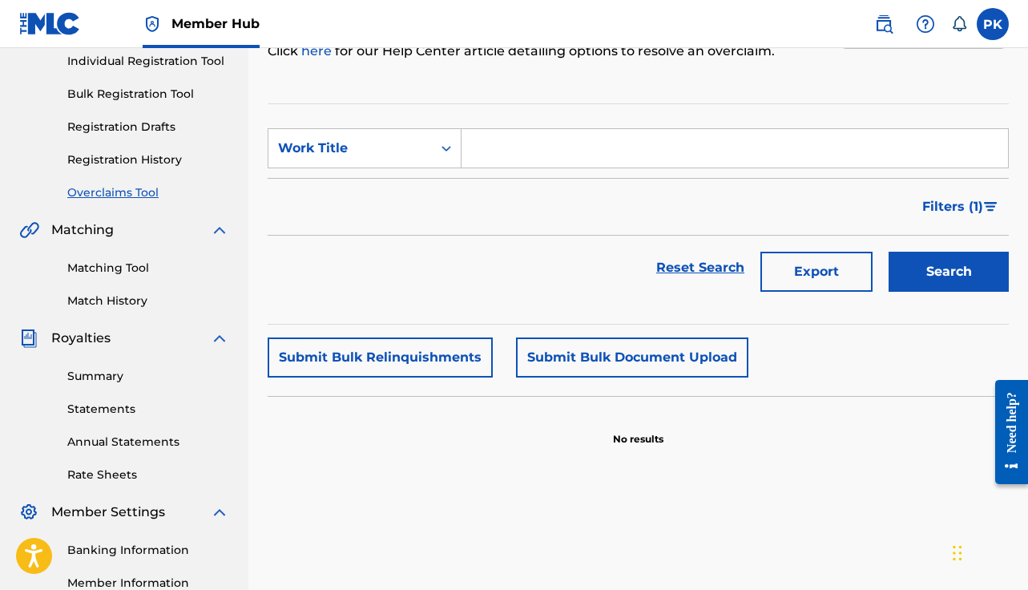
scroll to position [219, 0]
